Goal: Check status: Check status

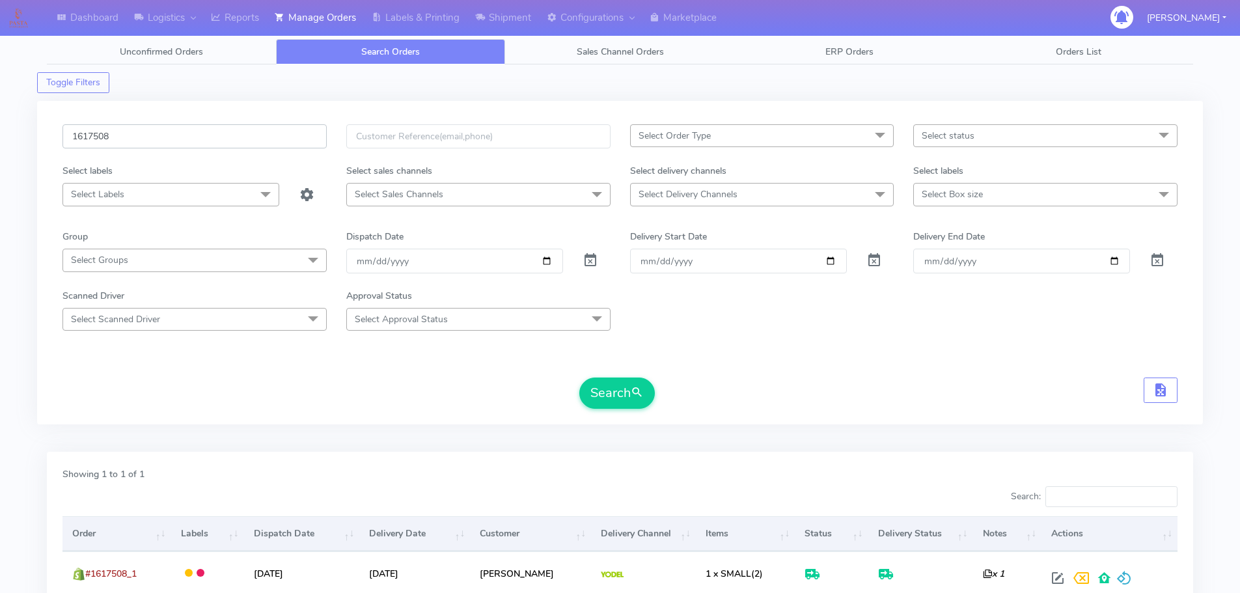
click at [280, 146] on input "1617508" at bounding box center [195, 136] width 264 height 24
paste input "8221"
type input "1618221"
click at [579, 378] on button "Search" at bounding box center [617, 393] width 76 height 31
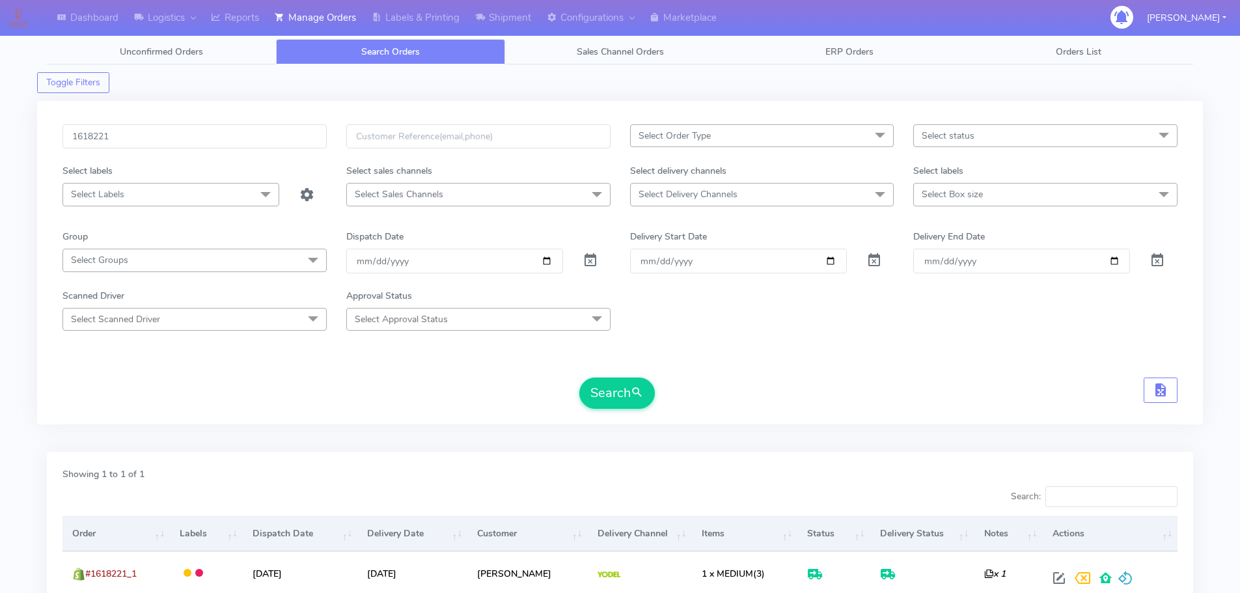
click at [928, 387] on div "Search" at bounding box center [620, 393] width 1115 height 31
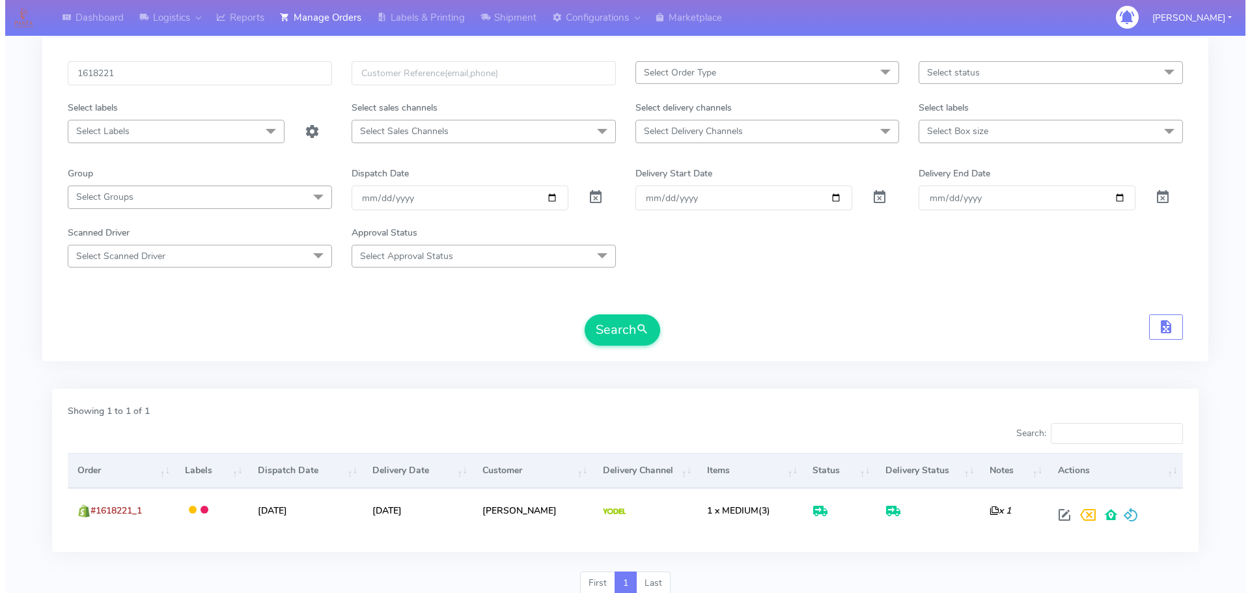
scroll to position [114, 0]
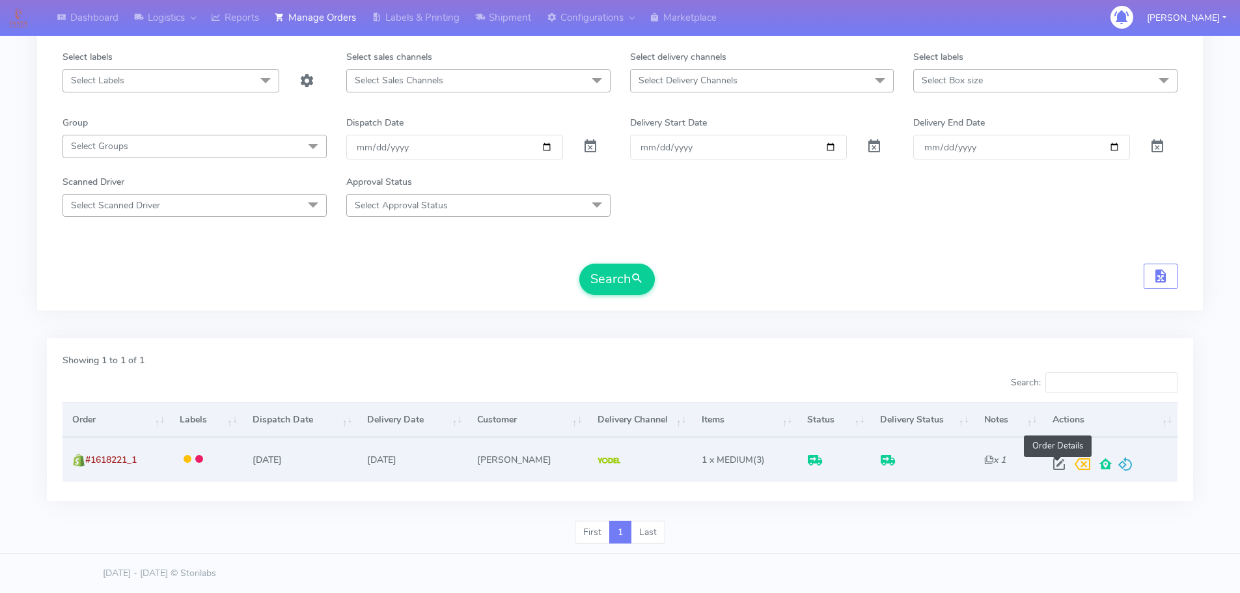
click at [1052, 466] on span at bounding box center [1059, 467] width 23 height 12
select select "5"
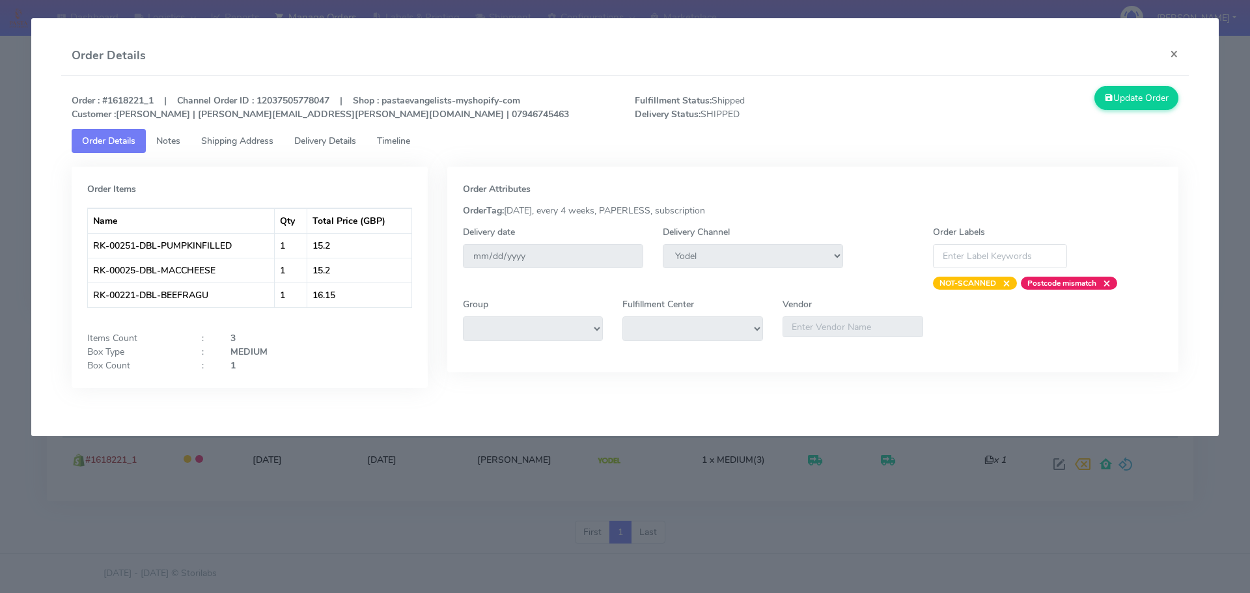
click at [325, 133] on link "Delivery Details" at bounding box center [325, 141] width 83 height 24
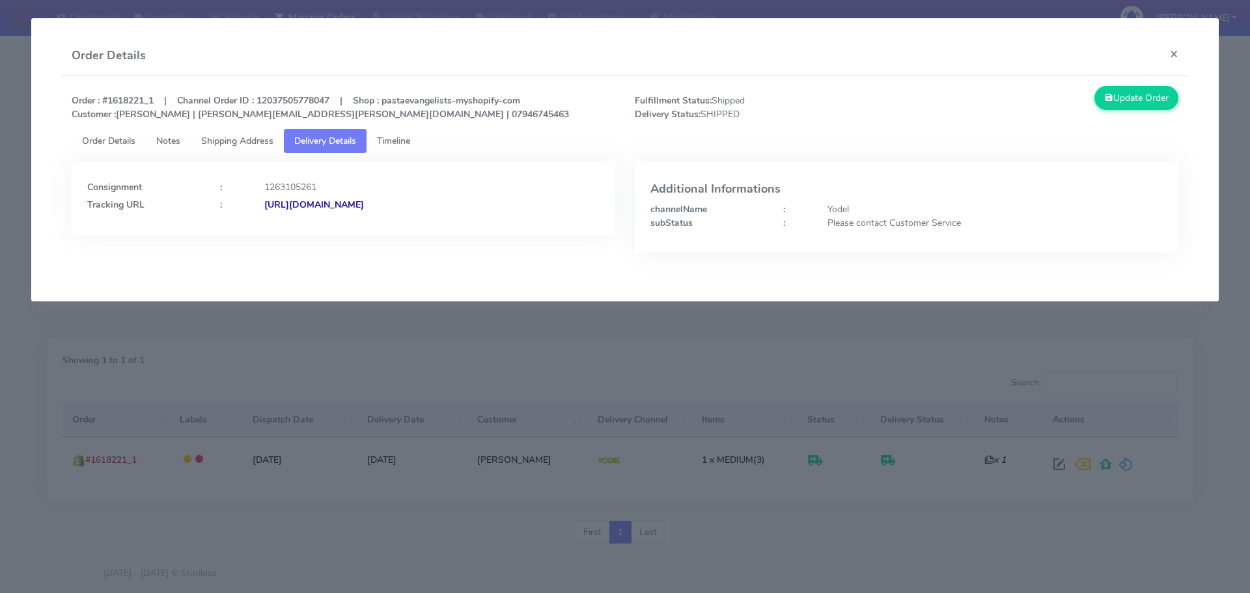
drag, startPoint x: 533, startPoint y: 201, endPoint x: 406, endPoint y: 222, distance: 128.8
click at [406, 222] on div "Consignment : 1263105261 Tracking URL : [URL][DOMAIN_NAME]" at bounding box center [344, 198] width 544 height 74
copy strong "JJD0002249960882268"
